Goal: Information Seeking & Learning: Learn about a topic

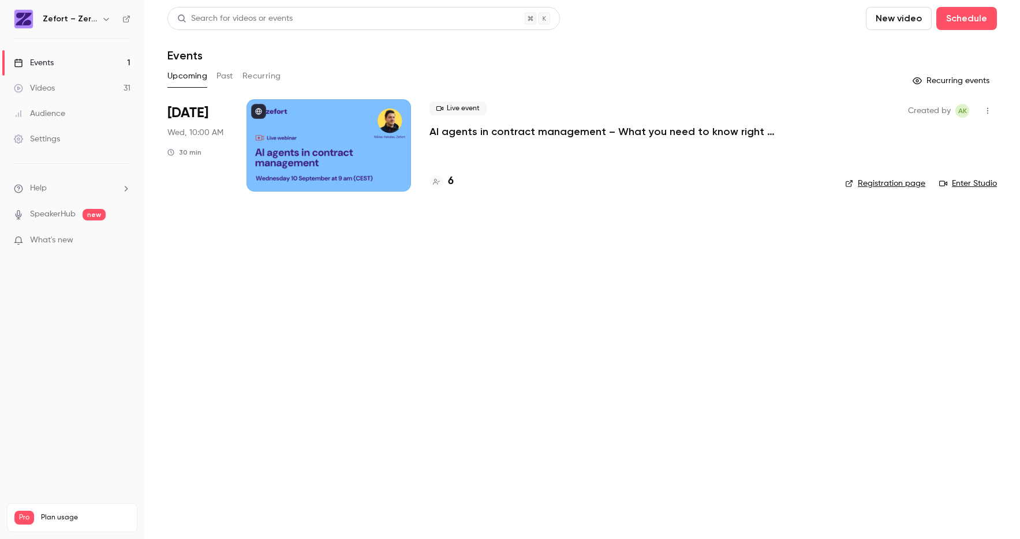
click at [55, 89] on link "Videos 31" at bounding box center [72, 88] width 144 height 25
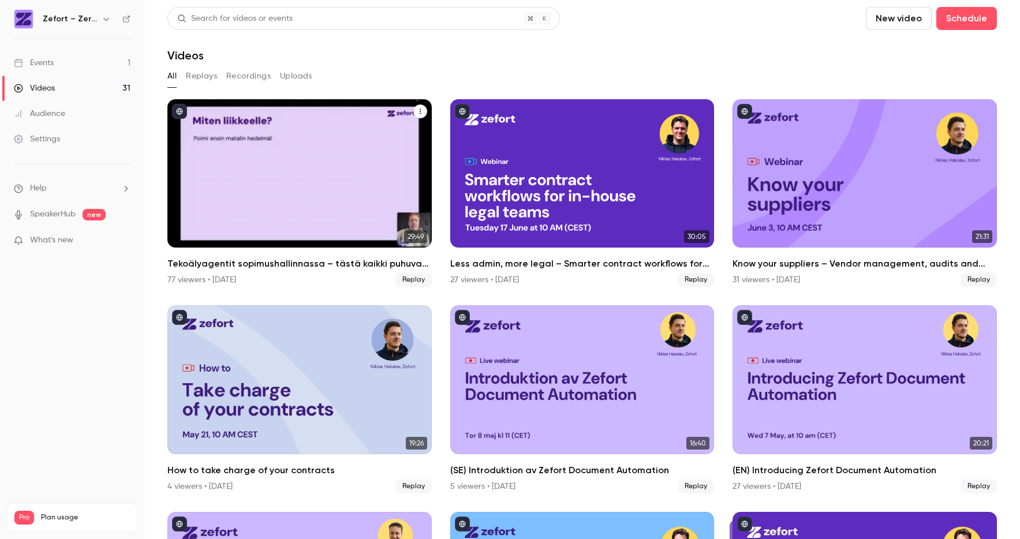
click at [358, 176] on div "Tekoälyagentit sopimushallinnassa – tästä kaikki puhuvat juuri nyt" at bounding box center [299, 173] width 264 height 148
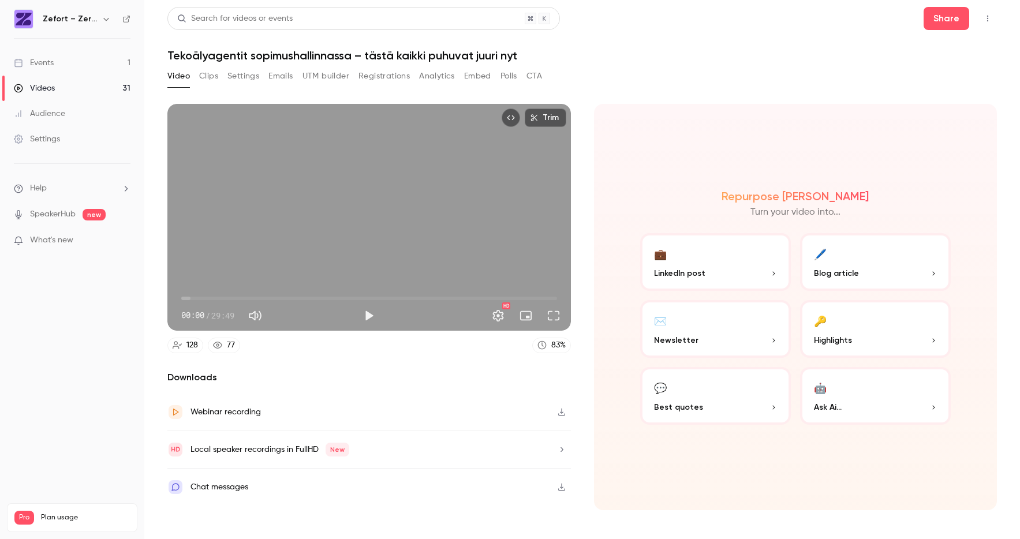
click at [395, 81] on button "Registrations" at bounding box center [383, 76] width 51 height 18
